Goal: Participate in discussion: Engage in conversation with other users on a specific topic

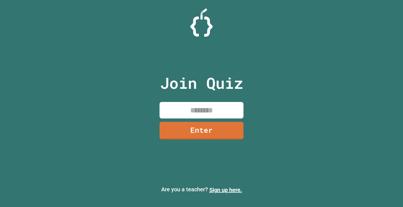
click at [162, 105] on input at bounding box center [201, 110] width 84 height 16
click at [209, 125] on link "Enter" at bounding box center [201, 130] width 85 height 18
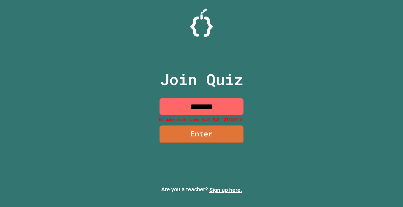
drag, startPoint x: 239, startPoint y: 109, endPoint x: 179, endPoint y: 104, distance: 60.0
click at [179, 104] on input "********" at bounding box center [201, 106] width 84 height 16
click at [208, 105] on input "********" at bounding box center [201, 106] width 84 height 16
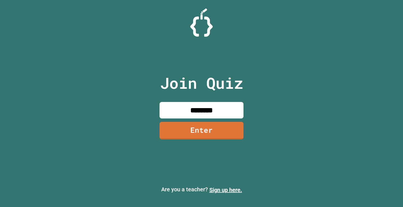
type input "********"
click at [201, 121] on link "Enter" at bounding box center [201, 129] width 79 height 18
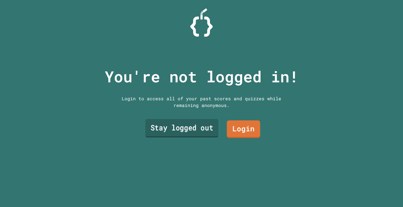
click at [200, 127] on link "Stay logged out" at bounding box center [181, 128] width 73 height 18
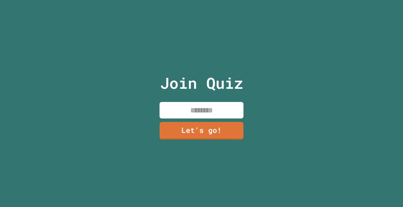
click at [205, 91] on p "Join Quiz" at bounding box center [201, 82] width 83 height 23
click at [204, 98] on div "Join Quiz Let's go!" at bounding box center [201, 103] width 94 height 207
click at [202, 109] on input at bounding box center [201, 110] width 84 height 16
type input "*"
type input "****"
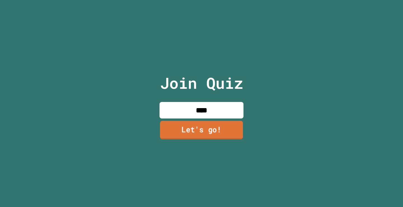
click at [198, 127] on link "Let's go!" at bounding box center [201, 129] width 83 height 18
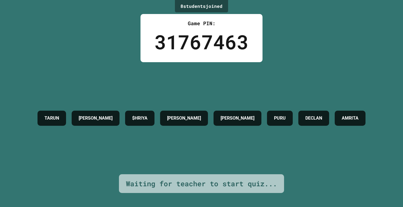
click at [146, 115] on h4 "$HRIYA" at bounding box center [139, 118] width 15 height 7
drag, startPoint x: 140, startPoint y: 106, endPoint x: 122, endPoint y: 115, distance: 20.0
click at [122, 115] on div "TARUN MANAN $HRIYA ESHITA PATRICK PURU DECLAN AMRITA" at bounding box center [201, 118] width 333 height 21
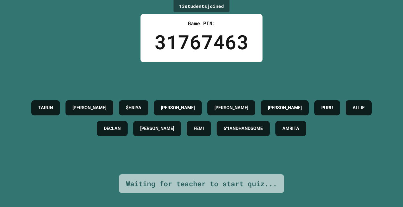
click at [140, 125] on h4 "[PERSON_NAME]" at bounding box center [157, 128] width 34 height 7
click at [263, 125] on h4 "6'1ANDHANDSOME" at bounding box center [242, 128] width 39 height 7
click at [263, 126] on h4 "6'1ANDHANDSOME" at bounding box center [242, 128] width 39 height 7
click at [269, 136] on div "6'1ANDHANDSOME" at bounding box center [242, 128] width 53 height 15
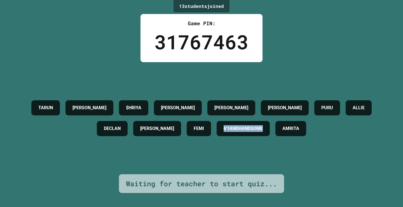
click at [269, 136] on div "6'1ANDHANDSOME" at bounding box center [242, 128] width 53 height 15
click at [261, 130] on h4 "6'1ANDHANDSOME" at bounding box center [242, 128] width 39 height 7
click at [236, 146] on div "TARUN MANAN $HRIYA NIYATI ESHITA PATRICK PURU ALLIE DECLAN EKANSH FEMI 6'1ANDHA…" at bounding box center [201, 118] width 375 height 112
click at [134, 147] on div "TARUN MANAN $HRIYA NIYATI ESHITA PATRICK PURU ALLIE DECLAN EKANSH FEMI 6'1ANDHA…" at bounding box center [201, 118] width 375 height 112
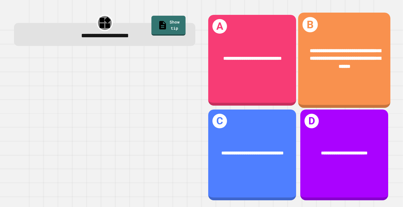
click at [335, 64] on span "**********" at bounding box center [344, 58] width 71 height 20
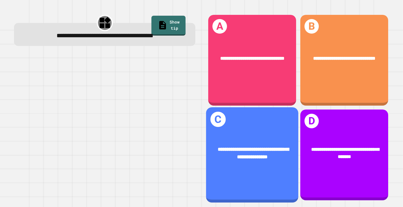
click at [237, 153] on span "**********" at bounding box center [252, 152] width 71 height 13
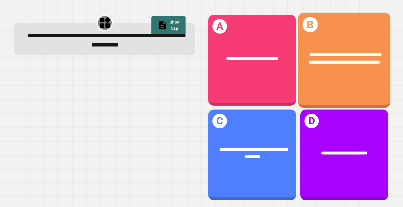
click at [360, 71] on div "**********" at bounding box center [344, 59] width 92 height 36
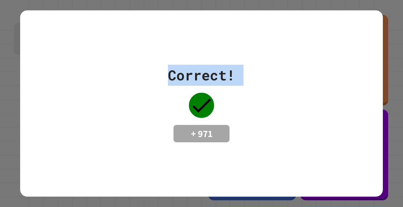
drag, startPoint x: 235, startPoint y: 122, endPoint x: 299, endPoint y: 127, distance: 63.9
click at [258, 122] on div "Correct! + 971" at bounding box center [201, 103] width 362 height 77
click at [246, 138] on div "Correct! + 971" at bounding box center [201, 103] width 362 height 77
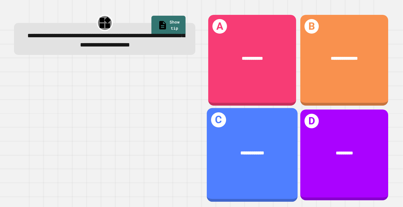
click at [186, 130] on div at bounding box center [104, 132] width 181 height 138
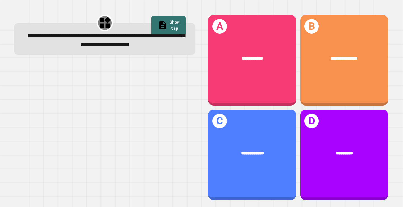
drag, startPoint x: 230, startPoint y: 140, endPoint x: 230, endPoint y: 137, distance: 2.9
click at [230, 140] on div "**********" at bounding box center [252, 153] width 88 height 27
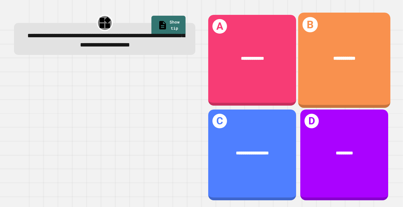
click at [353, 59] on div "**********" at bounding box center [344, 59] width 72 height 8
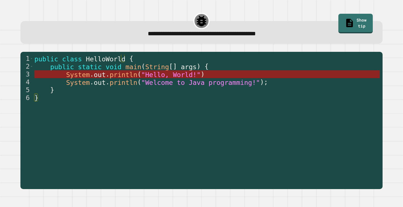
click at [126, 75] on span "println" at bounding box center [124, 75] width 28 height 8
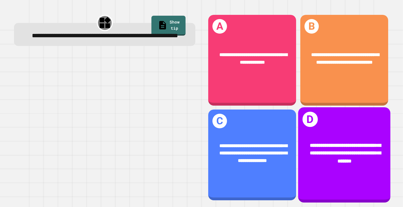
click at [309, 150] on div "**********" at bounding box center [344, 152] width 72 height 23
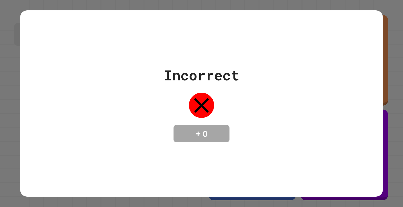
click at [152, 162] on div "Incorrect + 0" at bounding box center [201, 103] width 362 height 186
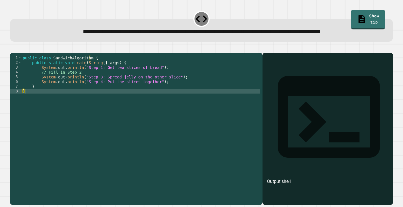
click at [107, 89] on div "public class SandwichAlgorithm { public static void main ( String [ ] args ) { …" at bounding box center [141, 117] width 238 height 124
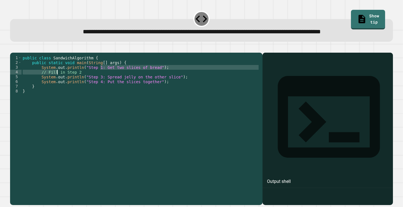
drag, startPoint x: 100, startPoint y: 87, endPoint x: 53, endPoint y: 92, distance: 47.2
click at [53, 92] on div "public class SandwichAlgorithm { public static void main ( String [ ] args ) { …" at bounding box center [141, 117] width 238 height 124
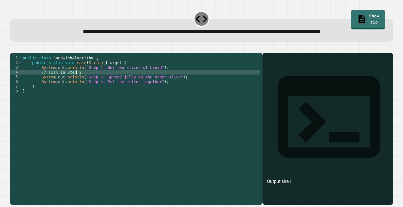
click at [115, 92] on div "public class SandwichAlgorithm { public static void main ( String [ ] args ) { …" at bounding box center [141, 117] width 238 height 124
drag, startPoint x: 107, startPoint y: 90, endPoint x: 56, endPoint y: 92, distance: 51.2
click at [56, 92] on div "public class SandwichAlgorithm { public static void main ( String [ ] args ) { …" at bounding box center [141, 117] width 238 height 124
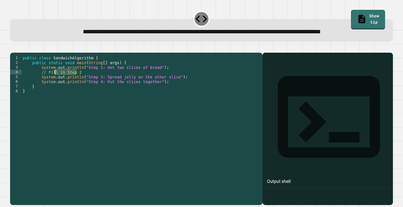
click at [56, 92] on div "public class SandwichAlgorithm { public static void main ( String [ ] args ) { …" at bounding box center [141, 112] width 238 height 114
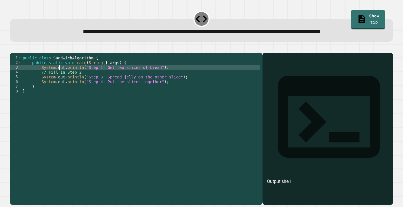
click at [60, 87] on div "public class SandwichAlgorithm { public static void main ( String [ ] args ) { …" at bounding box center [141, 117] width 238 height 124
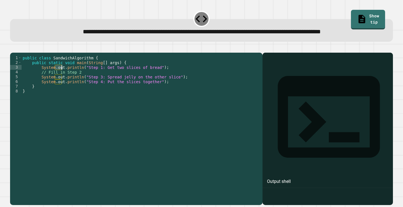
click at [64, 91] on div "public class SandwichAlgorithm { public static void main ( String [ ] args ) { …" at bounding box center [141, 117] width 238 height 124
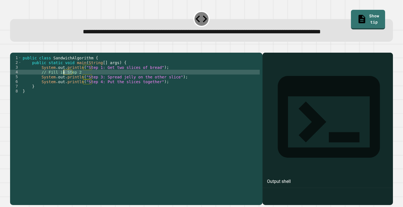
click at [64, 91] on div "public class SandwichAlgorithm { public static void main ( String [ ] args ) { …" at bounding box center [141, 117] width 238 height 124
click at [140, 90] on div "public class SandwichAlgorithm { public static void main ( String [ ] args ) { …" at bounding box center [141, 117] width 238 height 124
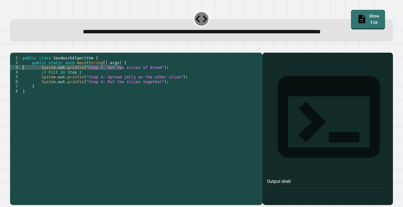
drag, startPoint x: 121, startPoint y: 85, endPoint x: 49, endPoint y: 88, distance: 71.9
click at [22, 85] on div "public class SandwichAlgorithm { public static void main ( String [ ] args ) { …" at bounding box center [141, 117] width 238 height 124
click at [93, 92] on div "public class SandwichAlgorithm { public static void main ( String [ ] args ) { …" at bounding box center [141, 117] width 238 height 124
drag, startPoint x: 93, startPoint y: 91, endPoint x: 40, endPoint y: 92, distance: 52.8
click at [40, 92] on div "public class SandwichAlgorithm { public static void main ( String [ ] args ) { …" at bounding box center [141, 117] width 238 height 124
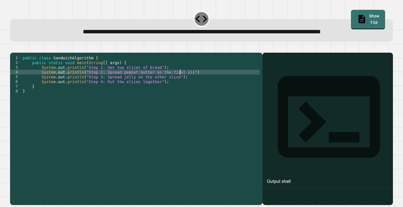
scroll to position [0, 11]
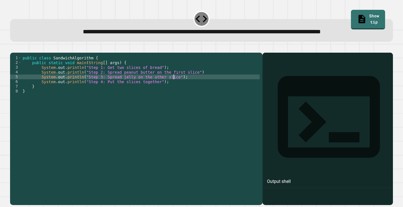
click at [210, 93] on div "public class SandwichAlgorithm { public static void main ( String [ ] args ) { …" at bounding box center [141, 117] width 238 height 124
click at [195, 85] on div "public class SandwichAlgorithm { public static void main ( String [ ] args ) { …" at bounding box center [141, 117] width 238 height 124
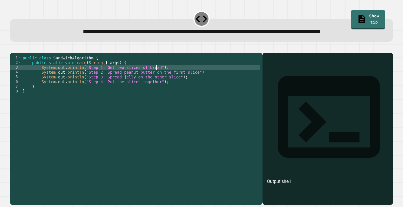
scroll to position [0, 9]
click at [202, 90] on div "public class SandwichAlgorithm { public static void main ( String [ ] args ) { …" at bounding box center [141, 117] width 238 height 124
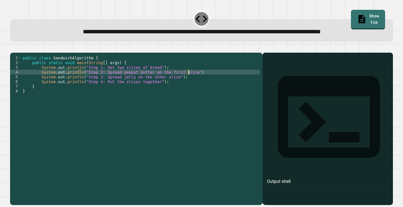
type textarea "**********"
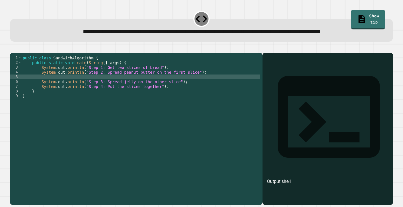
scroll to position [0, 0]
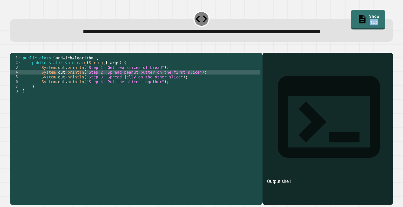
drag, startPoint x: 360, startPoint y: 15, endPoint x: 170, endPoint y: 67, distance: 196.2
click at [176, 67] on div "**********" at bounding box center [201, 107] width 386 height 198
click at [13, 48] on button "button" at bounding box center [13, 48] width 0 height 0
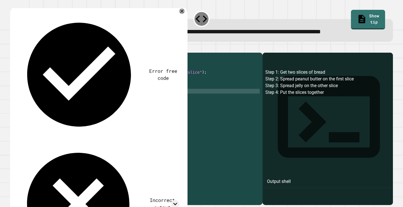
drag, startPoint x: 31, startPoint y: 140, endPoint x: 47, endPoint y: 126, distance: 20.6
click at [32, 140] on div "public class SandwichAlgorithm { public static void main ( String [ ] args ) { …" at bounding box center [141, 117] width 238 height 124
click at [165, 89] on div "public class SandwichAlgorithm { public static void main ( String [ ] args ) { …" at bounding box center [141, 117] width 238 height 124
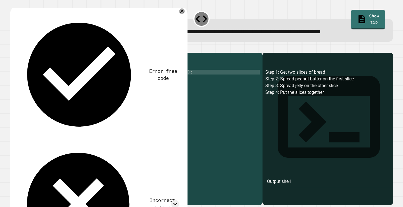
type textarea "**********"
click at [13, 48] on icon "button" at bounding box center [13, 48] width 0 height 0
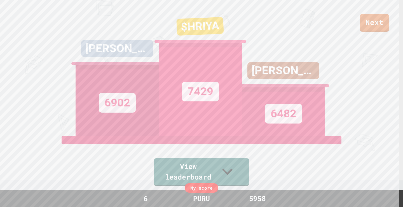
scroll to position [28, 0]
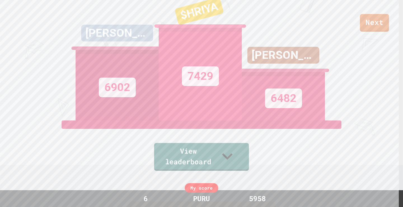
click at [204, 144] on div "View leaderboard" at bounding box center [201, 145] width 95 height 50
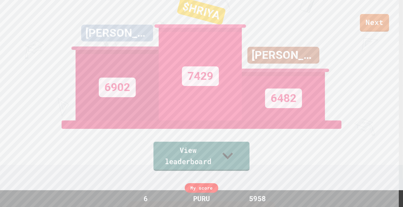
click at [247, 156] on link "View leaderboard" at bounding box center [201, 155] width 96 height 29
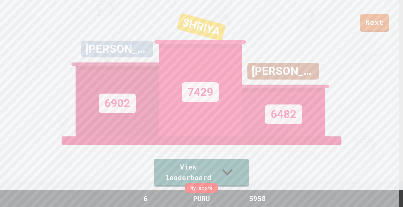
scroll to position [0, 0]
